Goal: Register for event/course

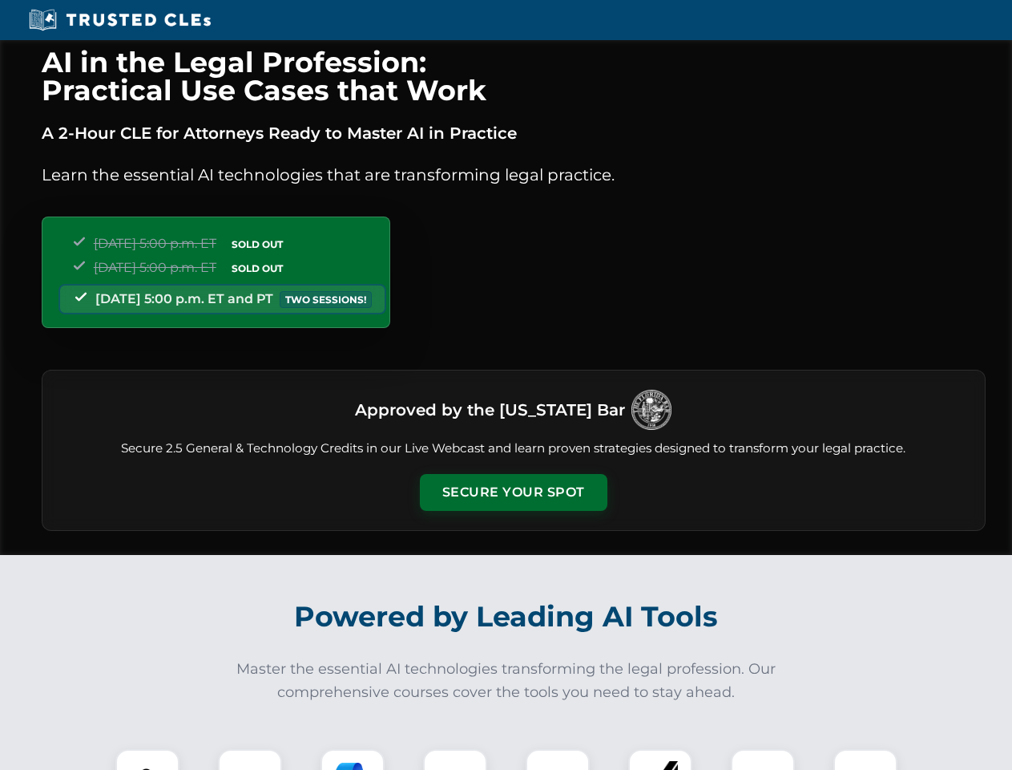
click at [513, 492] on button "Secure Your Spot" at bounding box center [514, 492] width 188 height 37
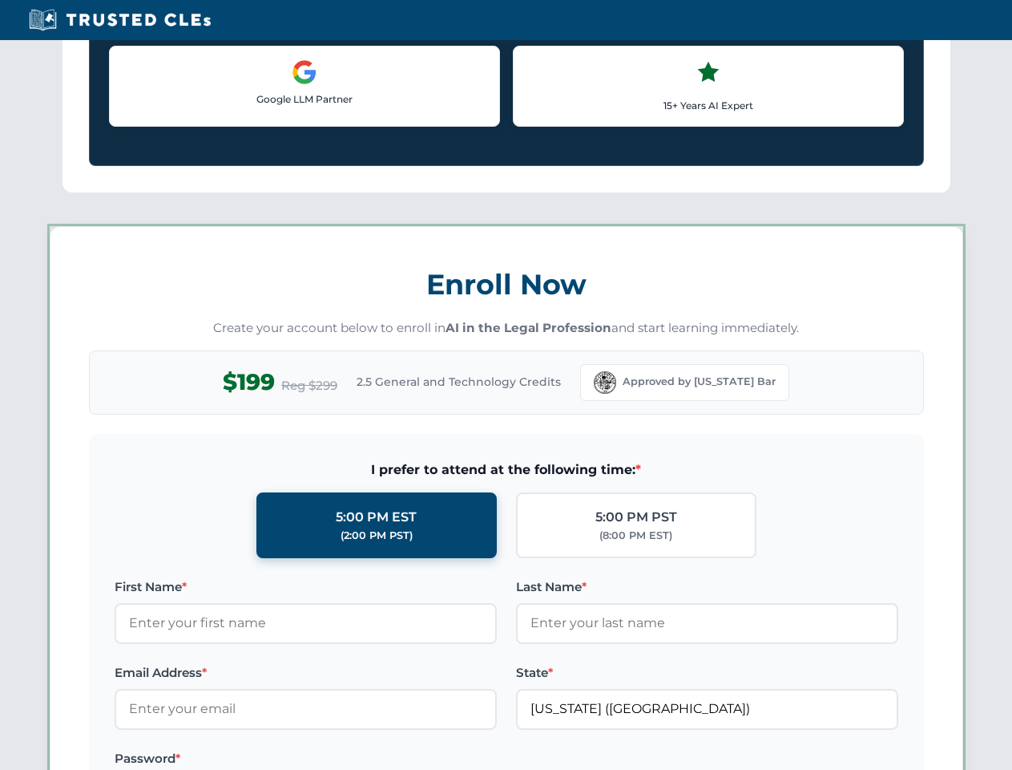
click at [353, 759] on label "Password *" at bounding box center [306, 758] width 382 height 19
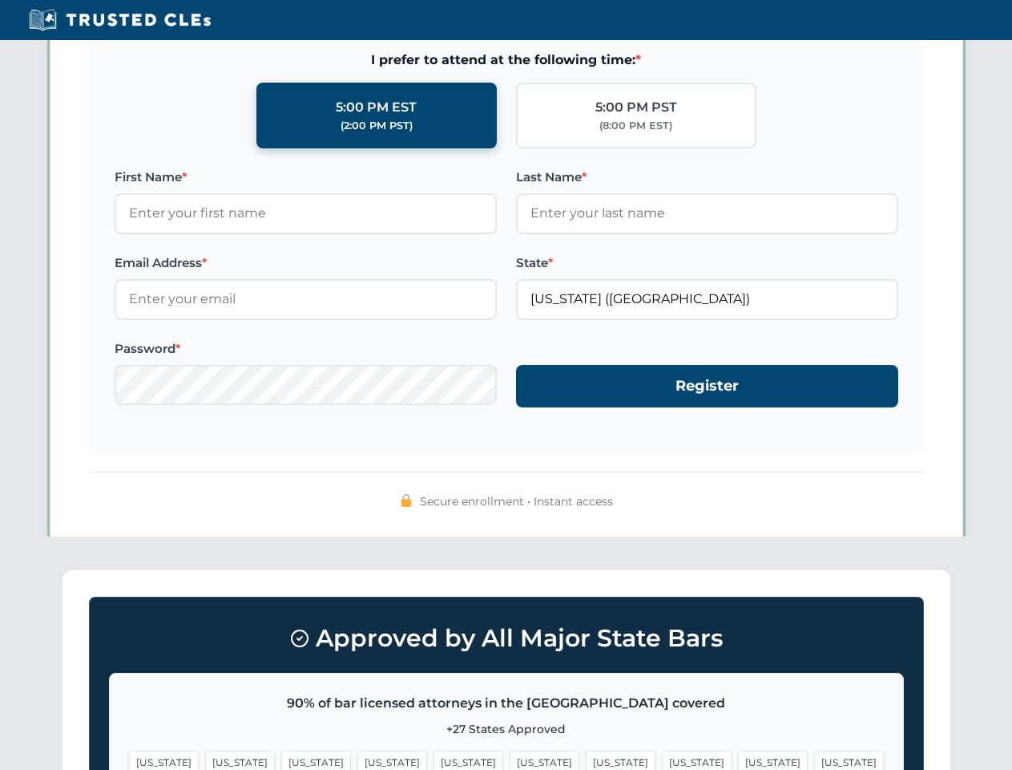
click at [738, 759] on span "[US_STATE]" at bounding box center [773, 761] width 70 height 23
